Goal: Task Accomplishment & Management: Manage account settings

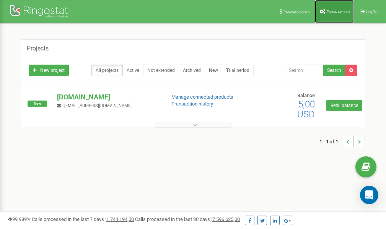
click at [332, 11] on span "Profile settings" at bounding box center [338, 12] width 23 height 4
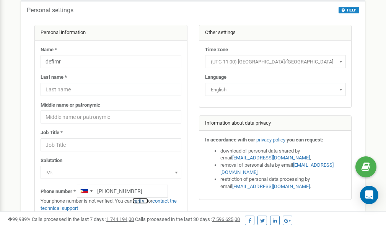
click at [144, 201] on link "verify it" at bounding box center [140, 201] width 16 height 6
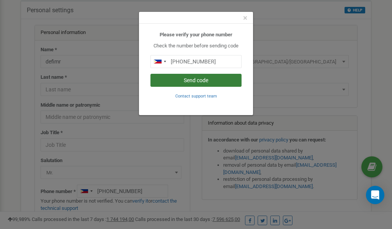
click at [193, 79] on button "Send code" at bounding box center [195, 80] width 91 height 13
